Goal: Task Accomplishment & Management: Use online tool/utility

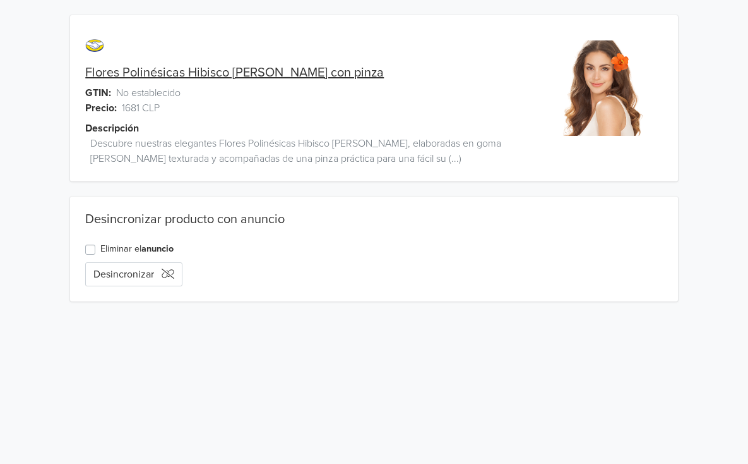
click at [195, 78] on link "Flores Polinésicas Hibisco [PERSON_NAME] con pinza" at bounding box center [234, 72] width 299 height 15
click at [104, 265] on button "Desincronizar" at bounding box center [133, 274] width 97 height 24
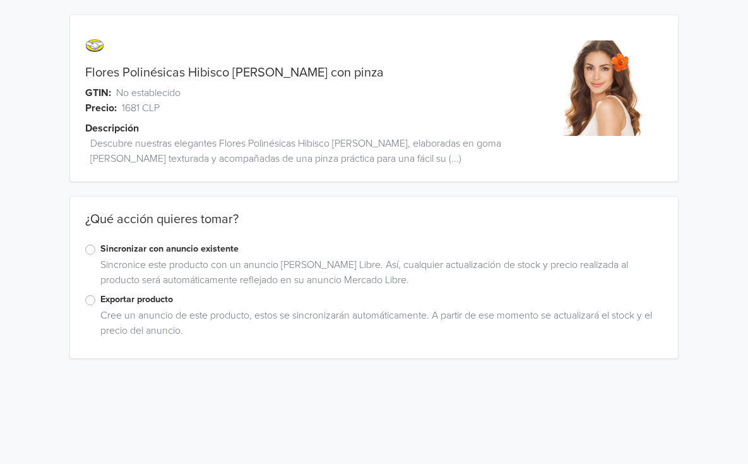
click at [100, 302] on label "Exportar producto" at bounding box center [381, 299] width 563 height 14
click at [0, 0] on input "Exportar producto" at bounding box center [0, 0] width 0 height 0
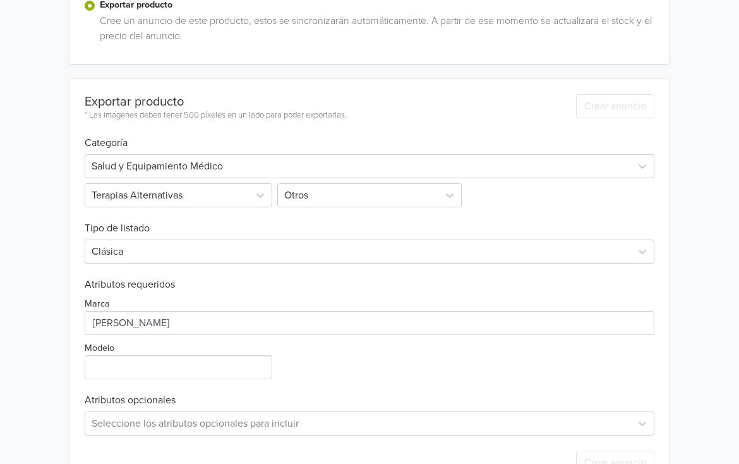
scroll to position [303, 0]
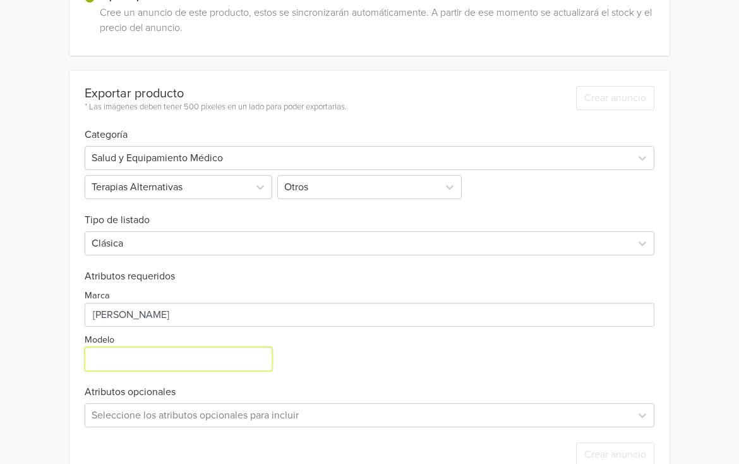
click at [147, 368] on input "Modelo" at bounding box center [179, 359] width 188 height 24
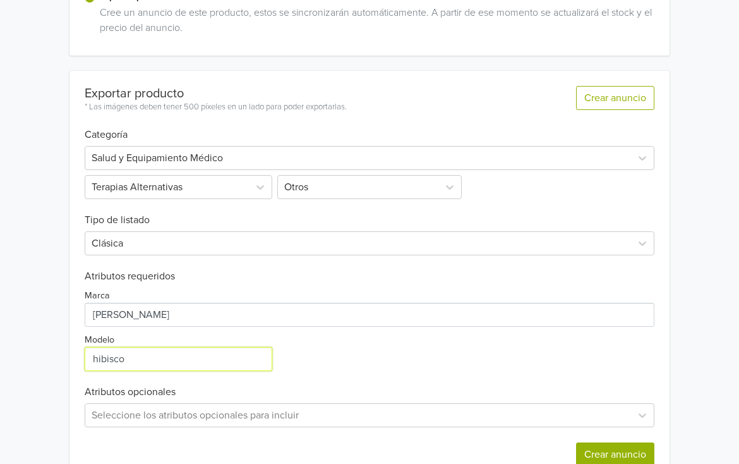
type input "hibisco"
click at [599, 449] on button "Crear anuncio" at bounding box center [615, 454] width 78 height 24
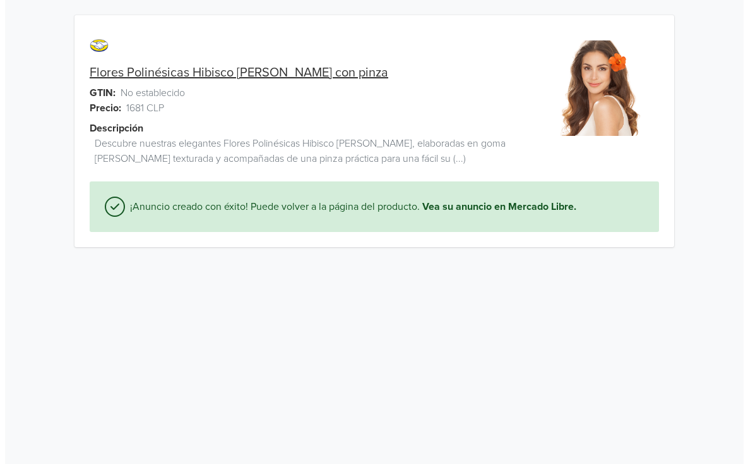
scroll to position [0, 0]
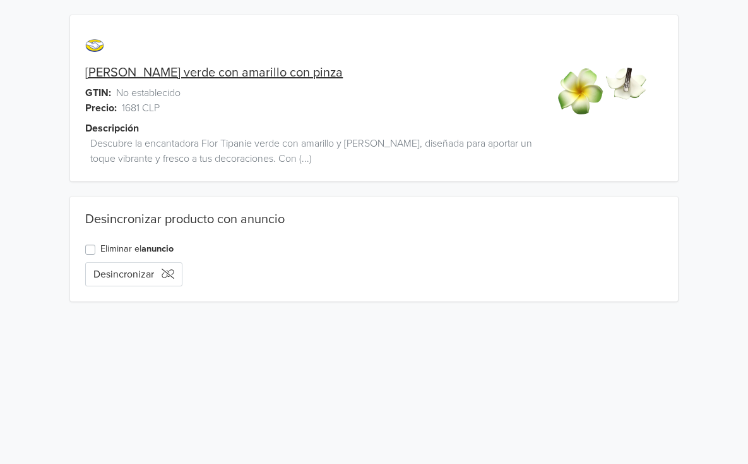
click at [270, 76] on link "Flor Tipanie verde con amarillo con pinza" at bounding box center [214, 72] width 258 height 15
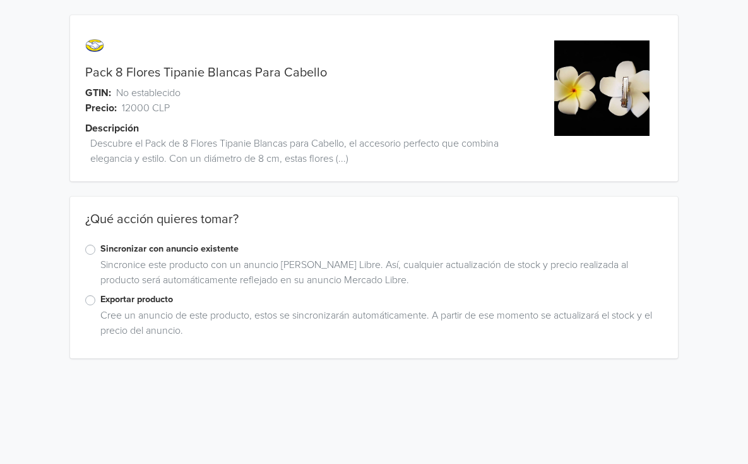
click at [100, 301] on label "Exportar producto" at bounding box center [381, 299] width 563 height 14
click at [0, 0] on input "Exportar producto" at bounding box center [0, 0] width 0 height 0
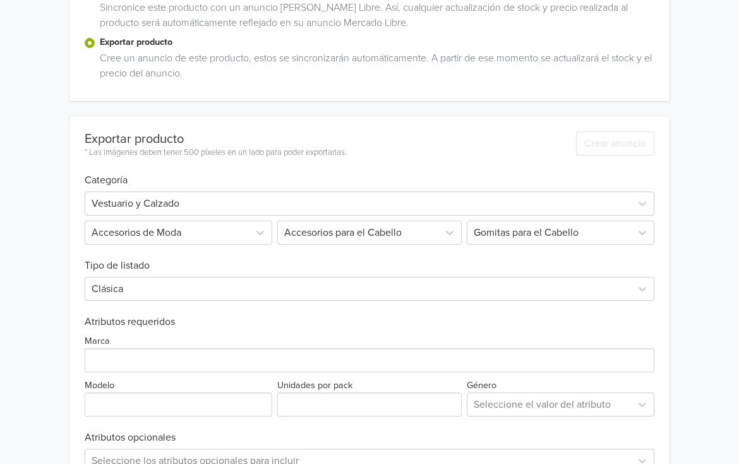
scroll to position [335, 0]
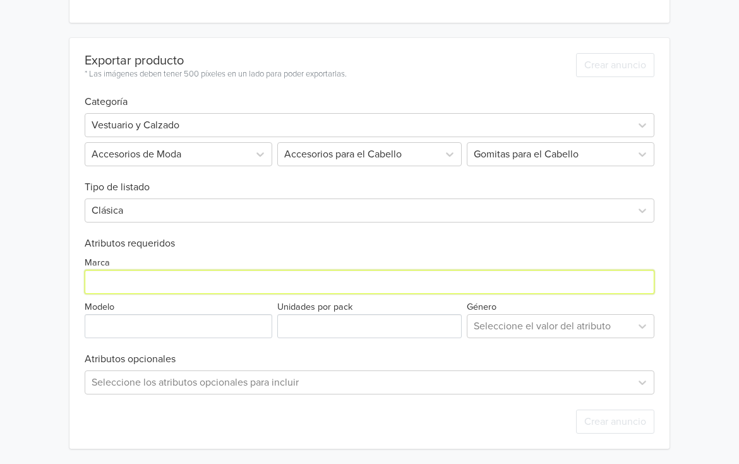
click at [246, 282] on input "Marca" at bounding box center [370, 282] width 570 height 24
type input "[PERSON_NAME]"
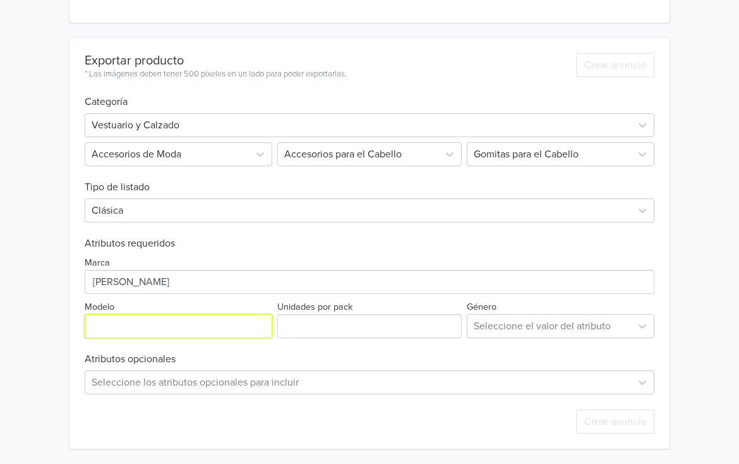
click at [231, 327] on input "Modelo" at bounding box center [179, 326] width 188 height 24
type input "tipanie"
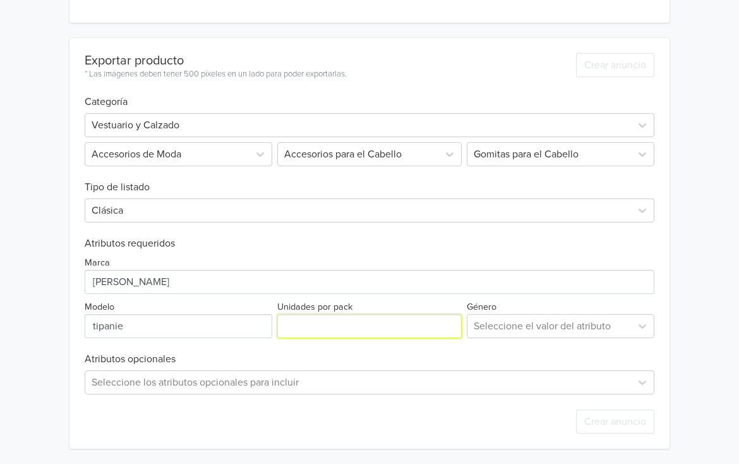
click at [304, 323] on input "Unidades por pack" at bounding box center [369, 326] width 185 height 24
type input "8"
click at [503, 320] on div at bounding box center [549, 326] width 151 height 18
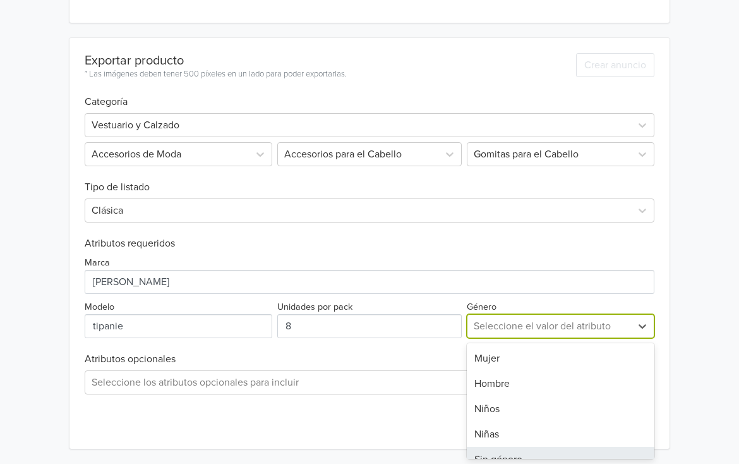
click at [547, 453] on div "Sin género" at bounding box center [561, 459] width 188 height 25
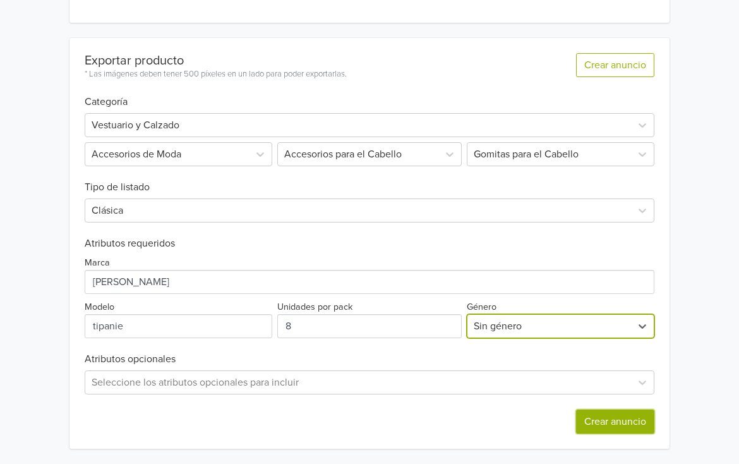
click at [623, 418] on button "Crear anuncio" at bounding box center [615, 421] width 78 height 24
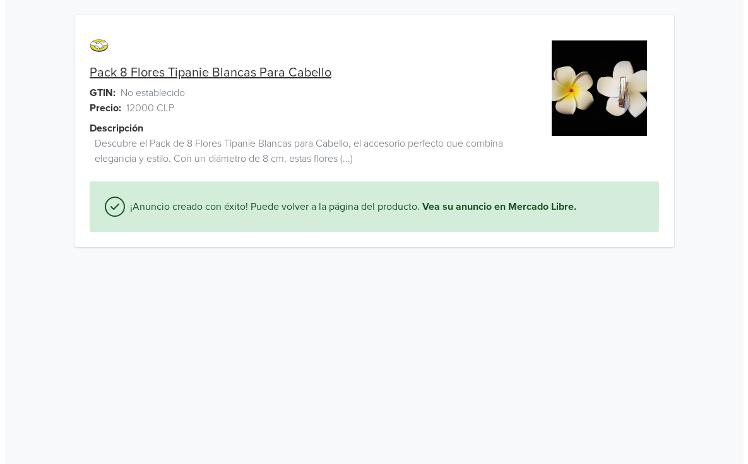
scroll to position [0, 0]
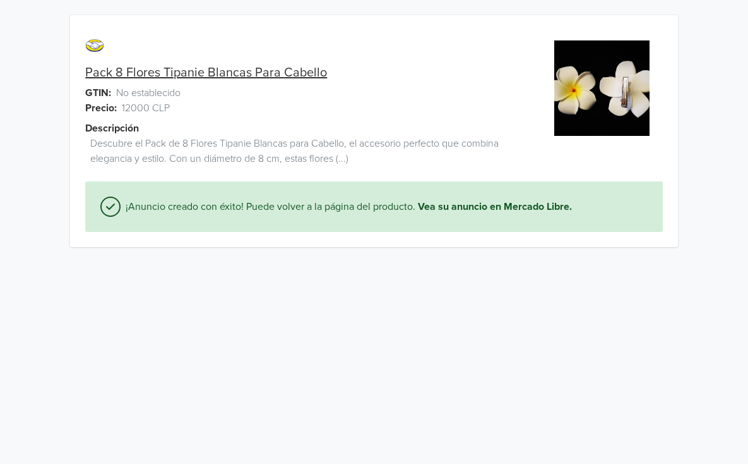
click at [196, 74] on link "Pack 8 Flores Tipanie Blancas Para Cabello" at bounding box center [206, 72] width 242 height 15
